Goal: Task Accomplishment & Management: Complete application form

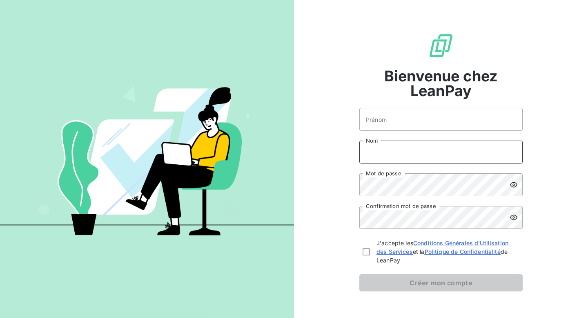
type input "annelaure@deepidoo.com"
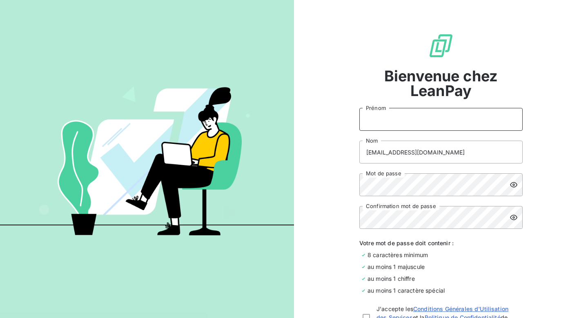
click at [393, 118] on input "Prénom" at bounding box center [440, 119] width 163 height 23
click at [372, 121] on input "Petronille" at bounding box center [440, 119] width 163 height 23
type input "Pétronille"
click at [457, 154] on input "annelaure@deepidoo.com" at bounding box center [440, 151] width 163 height 23
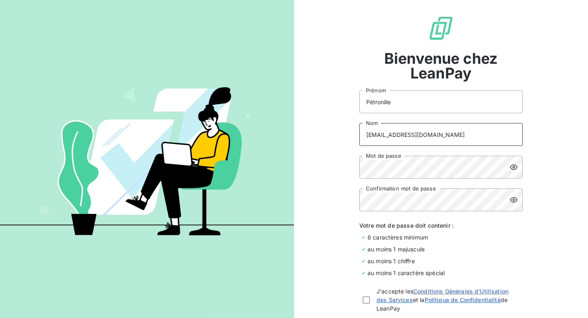
scroll to position [24, 0]
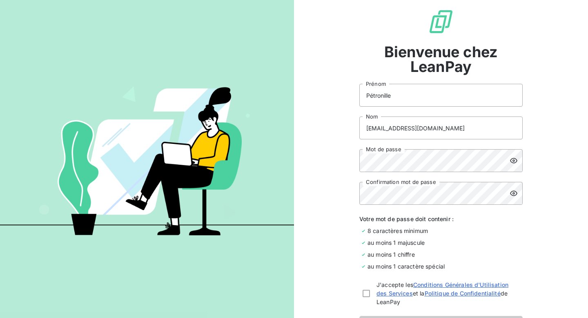
click at [572, 104] on div "Bienvenue chez LeanPay Pétronille Prénom annelaure@deepidoo.com Nom Mot de pass…" at bounding box center [441, 171] width 294 height 390
click at [544, 145] on div "Bienvenue chez LeanPay Pétronille Prénom annelaure@deepidoo.com Nom Mot de pass…" at bounding box center [441, 171] width 294 height 390
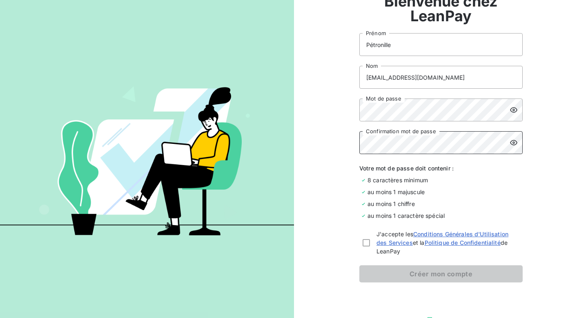
scroll to position [77, 0]
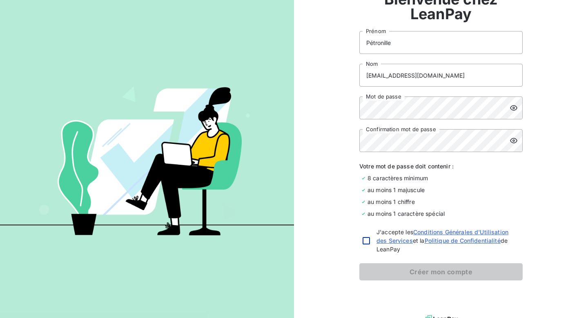
click at [368, 241] on div at bounding box center [366, 240] width 7 height 7
checkbox input "true"
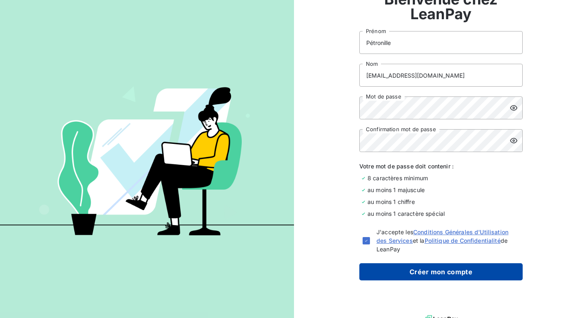
click at [415, 274] on button "Créer mon compte" at bounding box center [440, 271] width 163 height 17
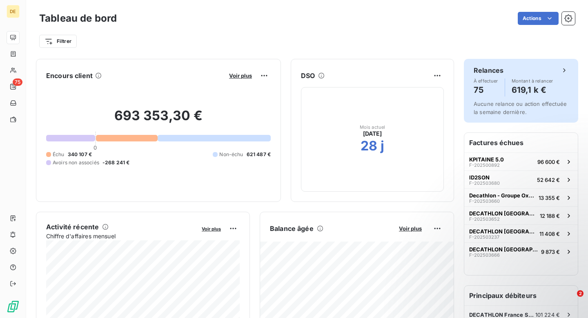
click at [543, 72] on div "Relances" at bounding box center [521, 70] width 95 height 10
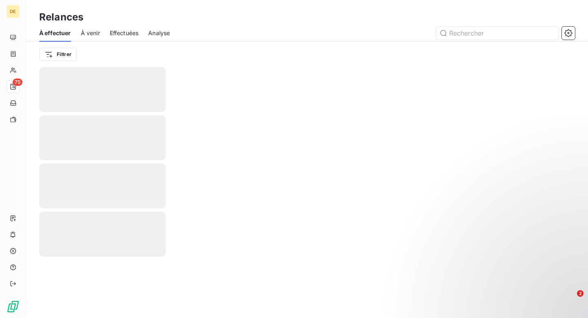
click at [565, 70] on div at bounding box center [307, 192] width 562 height 251
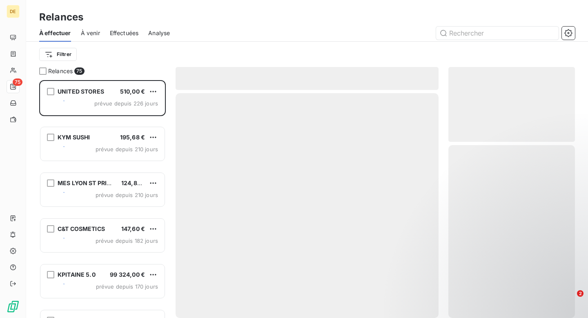
scroll to position [238, 127]
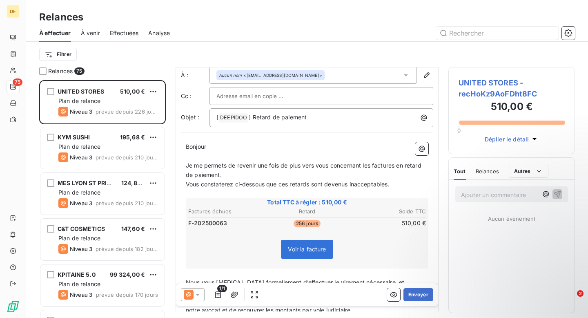
scroll to position [20, 0]
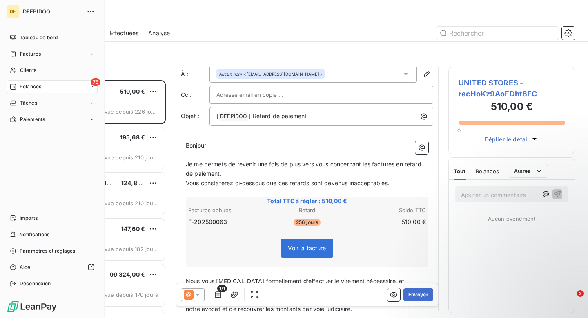
click at [39, 85] on span "Relances" at bounding box center [31, 86] width 22 height 7
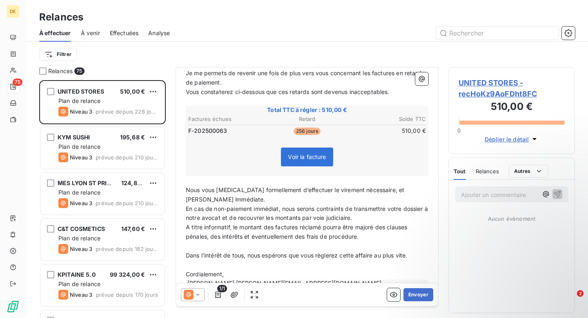
scroll to position [129, 0]
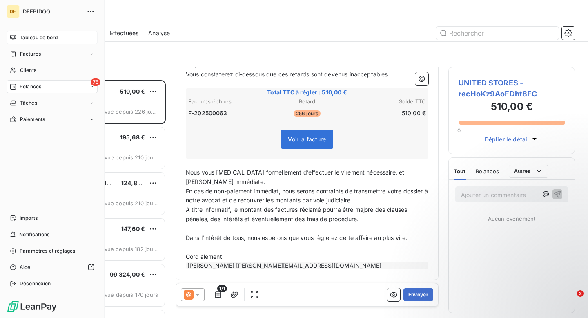
click at [30, 38] on span "Tableau de bord" at bounding box center [39, 37] width 38 height 7
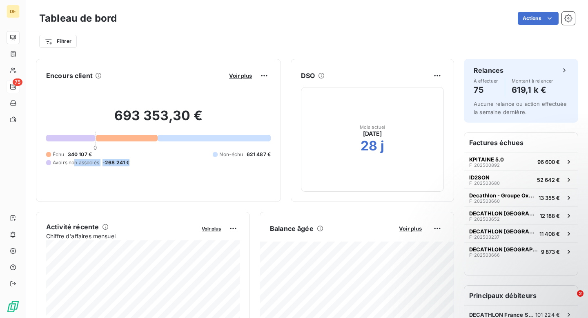
drag, startPoint x: 74, startPoint y: 165, endPoint x: 159, endPoint y: 160, distance: 85.1
click at [159, 160] on div "Échu 340 107 € Non-échu 621 487 € Avoirs non associés -268 241 €" at bounding box center [158, 159] width 225 height 16
drag, startPoint x: 203, startPoint y: 154, endPoint x: 271, endPoint y: 155, distance: 67.8
click at [271, 155] on div "Encours client Voir plus 693 353,30 € 0 Échu 340 107 € Non-échu 621 487 € Avoir…" at bounding box center [158, 130] width 245 height 143
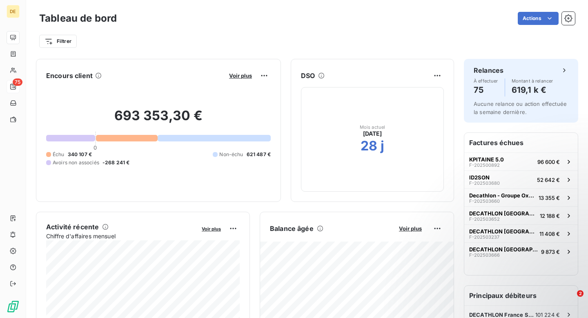
click at [102, 154] on div "Échu 340 107 € Non-échu 621 487 € Avoirs non associés -268 241 €" at bounding box center [158, 159] width 225 height 16
drag, startPoint x: 98, startPoint y: 155, endPoint x: 67, endPoint y: 155, distance: 31.4
click at [67, 155] on div "Échu 340 107 € Non-échu 621 487 € Avoirs non associés -268 241 €" at bounding box center [158, 159] width 225 height 16
click at [172, 168] on div "693 353,30 € 0 Échu 340 107 € Non-échu 621 487 € Avoirs non associés -268 241 €" at bounding box center [158, 136] width 225 height 109
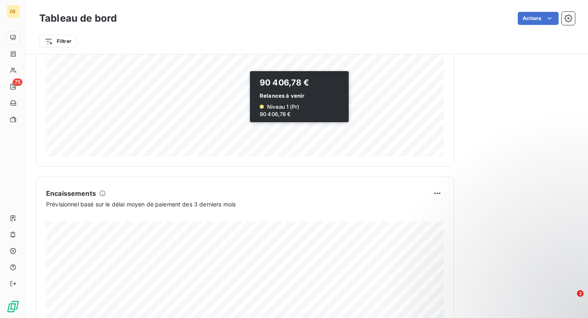
scroll to position [478, 0]
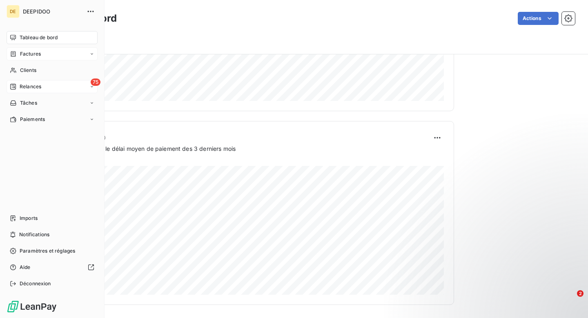
click at [38, 52] on span "Factures" at bounding box center [30, 53] width 21 height 7
click at [40, 66] on div "Factures" at bounding box center [56, 70] width 81 height 13
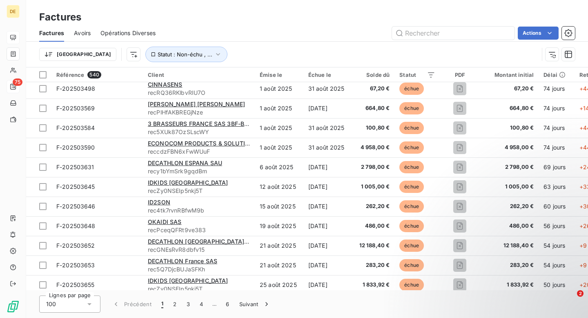
scroll to position [1598, 0]
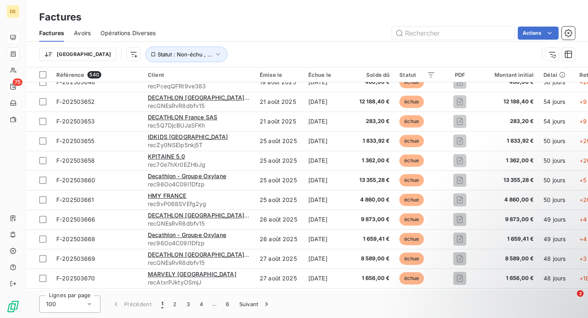
click at [85, 33] on span "Avoirs" at bounding box center [82, 33] width 17 height 8
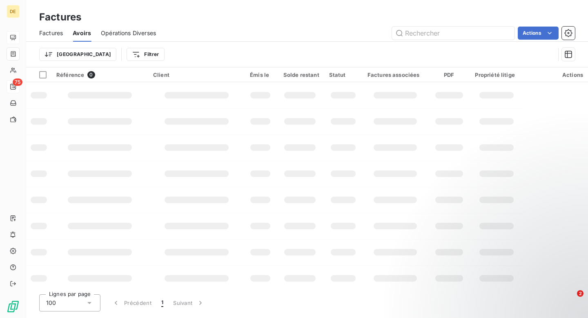
click at [125, 33] on span "Opérations Diverses" at bounding box center [128, 33] width 55 height 8
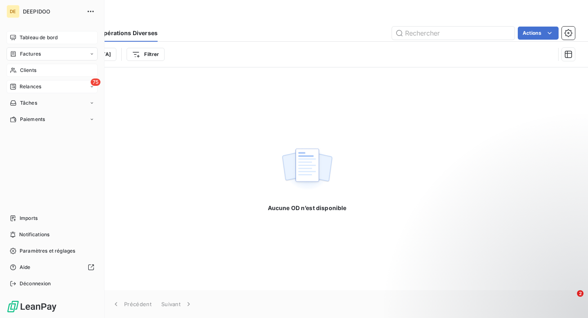
click at [33, 68] on span "Clients" at bounding box center [28, 70] width 16 height 7
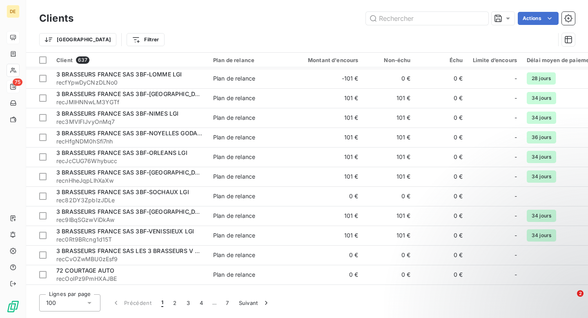
scroll to position [287, 0]
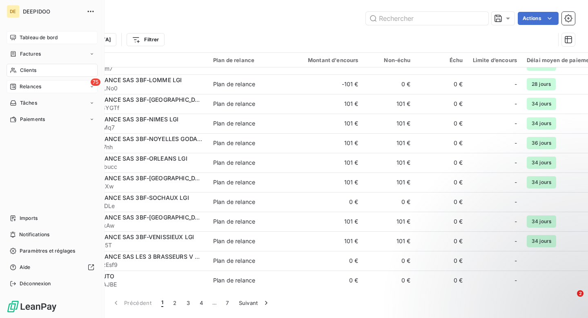
click at [24, 94] on nav "Tableau de bord Factures Clients 75 Relances Tâches Paiements" at bounding box center [52, 78] width 91 height 95
click at [28, 103] on span "Tâches" at bounding box center [28, 102] width 17 height 7
click at [34, 119] on span "À effectuer" at bounding box center [33, 119] width 27 height 7
click at [33, 103] on span "Tâches" at bounding box center [28, 102] width 17 height 7
click at [36, 115] on div "À effectuer" at bounding box center [56, 119] width 81 height 13
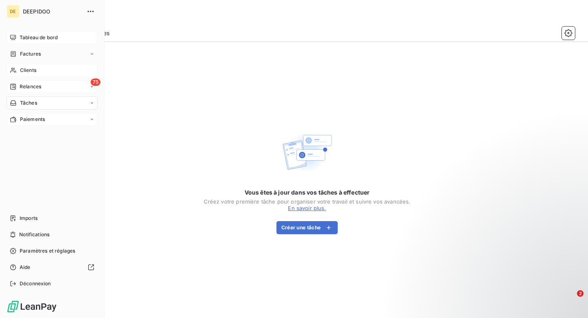
click at [34, 117] on span "Paiements" at bounding box center [32, 119] width 25 height 7
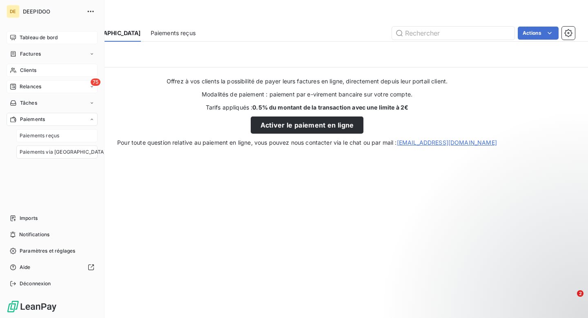
click at [39, 131] on div "Paiements reçus" at bounding box center [56, 135] width 81 height 13
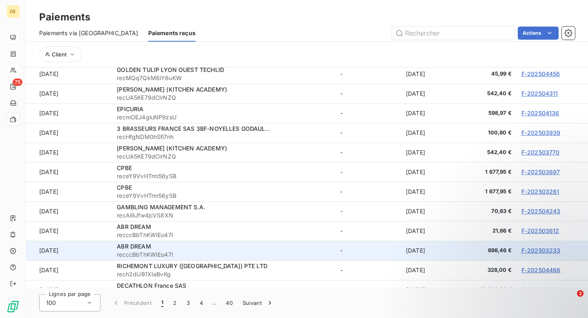
scroll to position [156, 0]
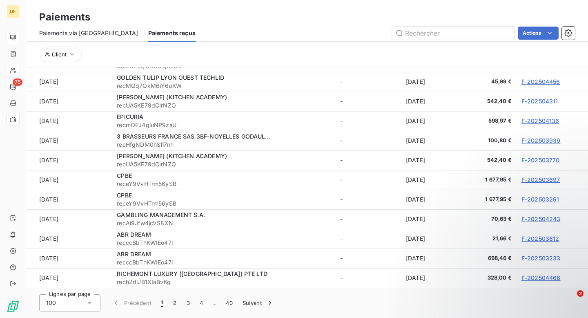
click at [83, 305] on div "100" at bounding box center [69, 302] width 61 height 17
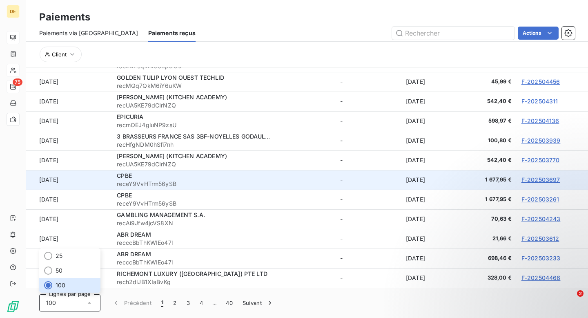
click at [241, 175] on div "CPBE" at bounding box center [194, 176] width 154 height 8
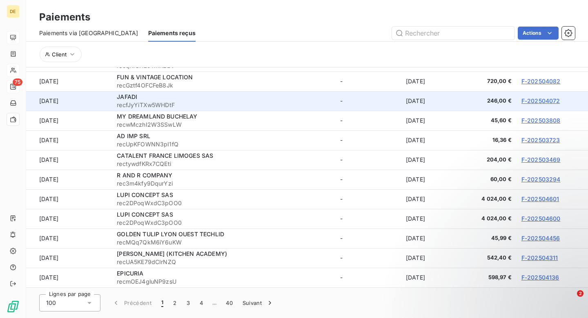
scroll to position [0, 0]
